Goal: Navigation & Orientation: Find specific page/section

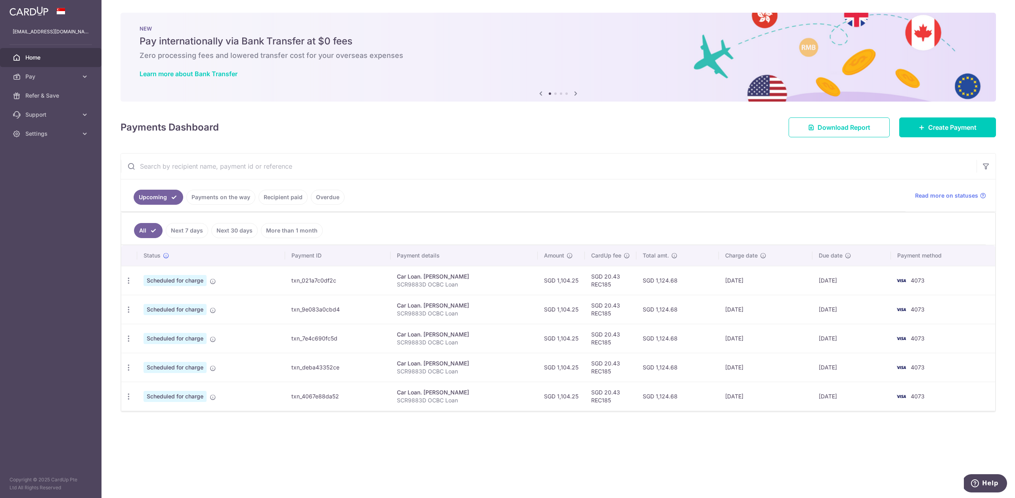
click at [285, 195] on link "Recipient paid" at bounding box center [283, 197] width 49 height 15
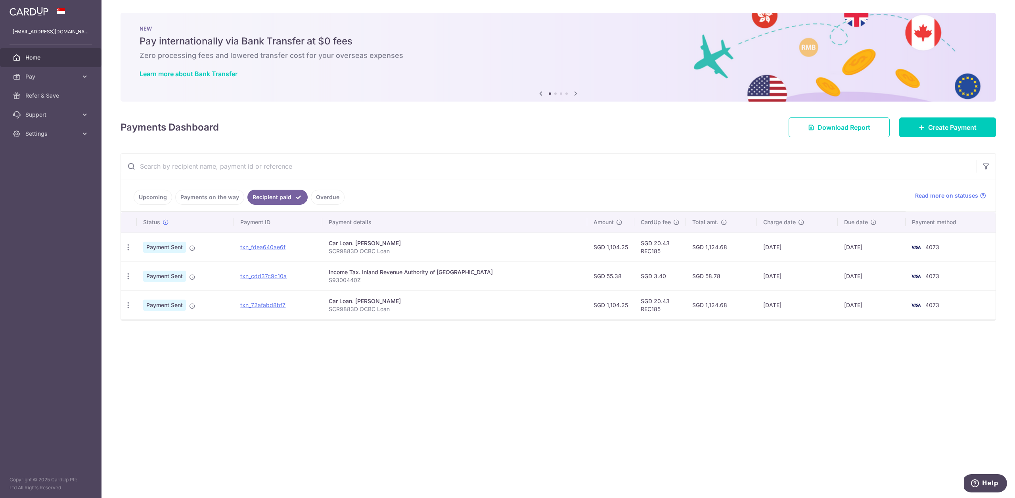
click at [220, 198] on link "Payments on the way" at bounding box center [209, 197] width 69 height 15
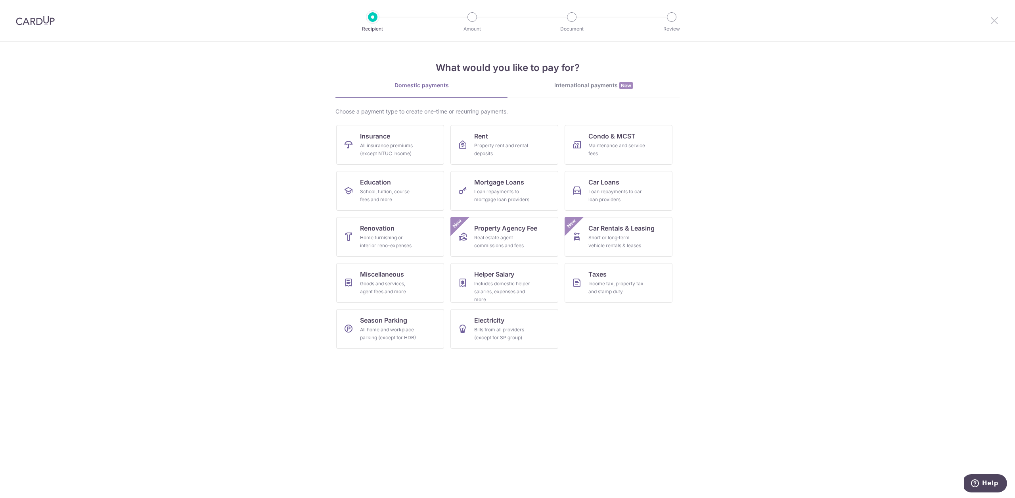
click at [994, 24] on icon at bounding box center [995, 20] width 10 height 10
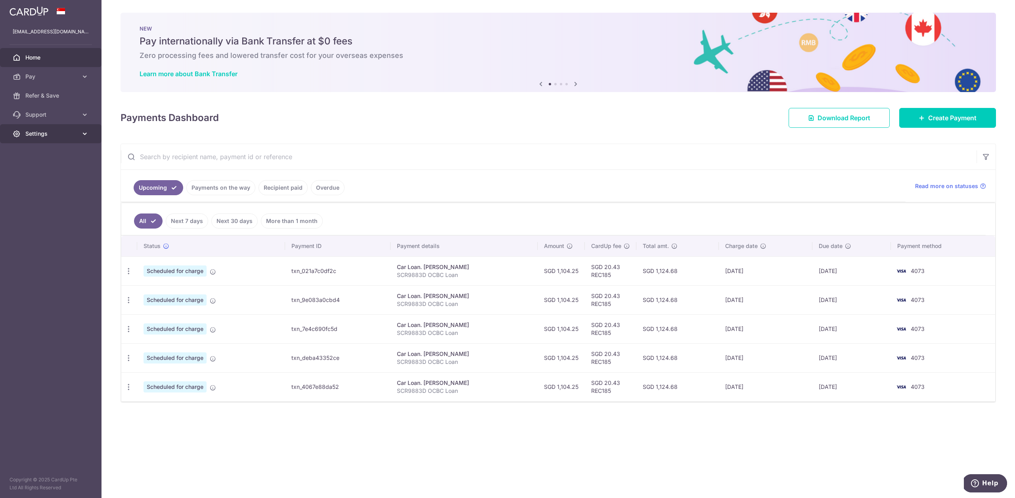
click at [44, 140] on link "Settings" at bounding box center [51, 133] width 102 height 19
click at [54, 176] on link "Logout" at bounding box center [51, 171] width 102 height 19
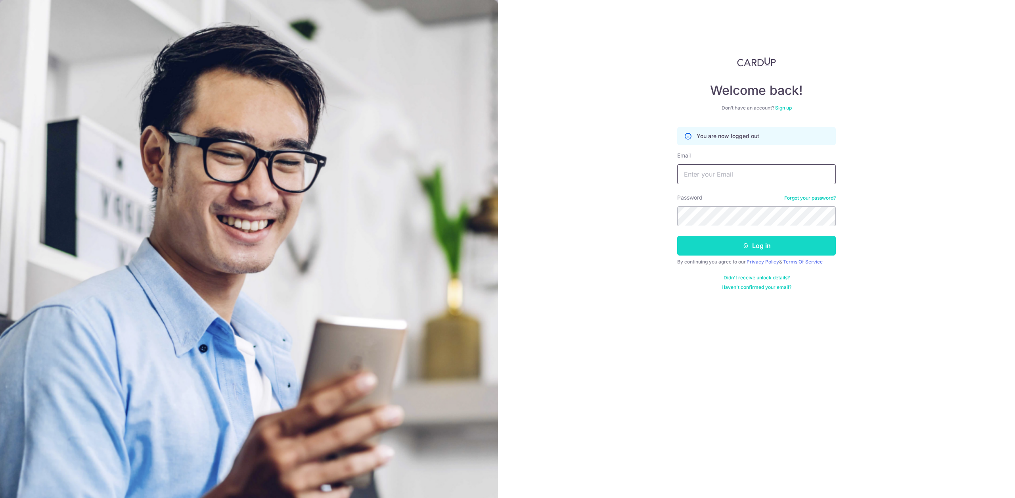
type input "[EMAIL_ADDRESS][DOMAIN_NAME]"
click at [818, 244] on button "Log in" at bounding box center [756, 246] width 159 height 20
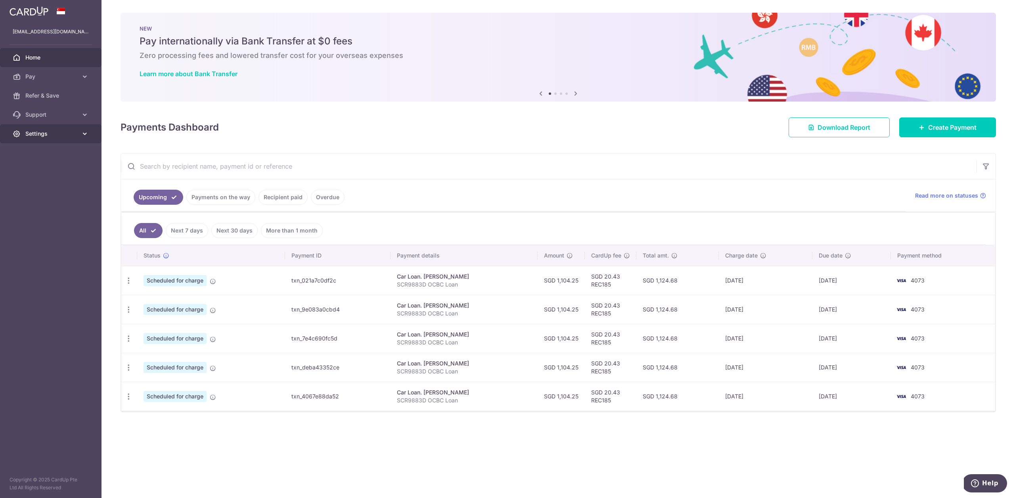
click at [50, 129] on link "Settings" at bounding box center [51, 133] width 102 height 19
click at [59, 181] on ul "Account Logout" at bounding box center [51, 167] width 102 height 48
click at [61, 172] on span "Logout" at bounding box center [51, 172] width 52 height 8
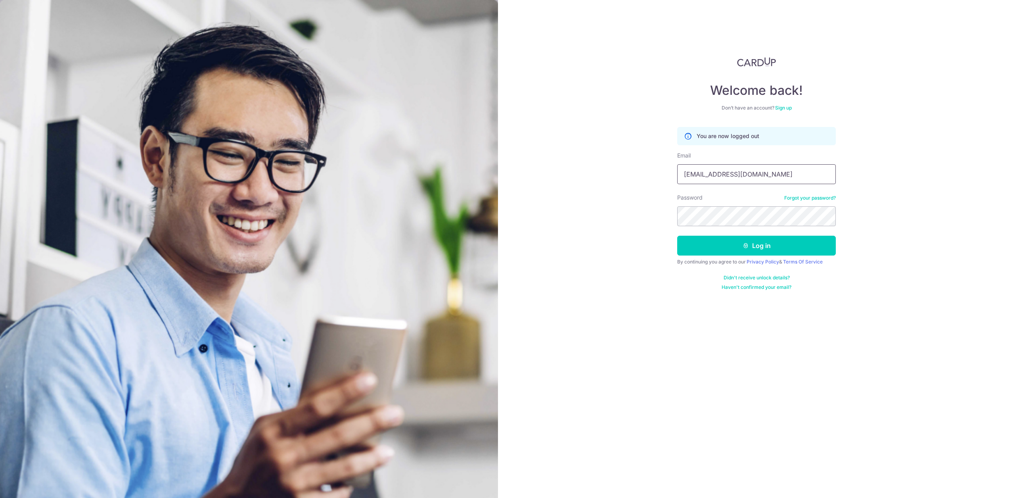
click at [735, 172] on input "raymondtan93@gmail.com" at bounding box center [756, 174] width 159 height 20
click at [763, 182] on input "raymondtan93@gmail.com" at bounding box center [756, 174] width 159 height 20
click at [765, 175] on input "raymondtan93@gmail.com" at bounding box center [756, 174] width 159 height 20
type input "[EMAIL_ADDRESS][DOMAIN_NAME]"
click at [749, 243] on button "Log in" at bounding box center [756, 246] width 159 height 20
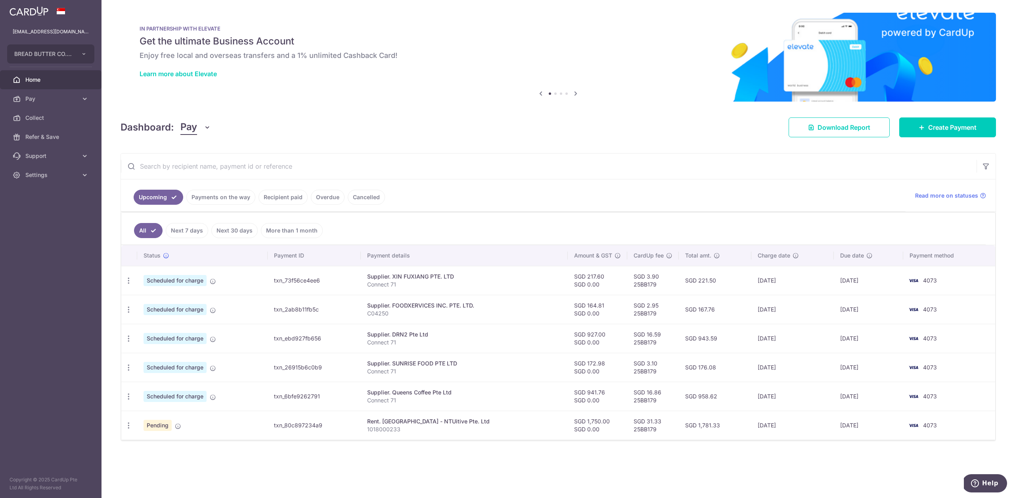
click at [296, 197] on link "Recipient paid" at bounding box center [283, 197] width 49 height 15
